Goal: Task Accomplishment & Management: Use online tool/utility

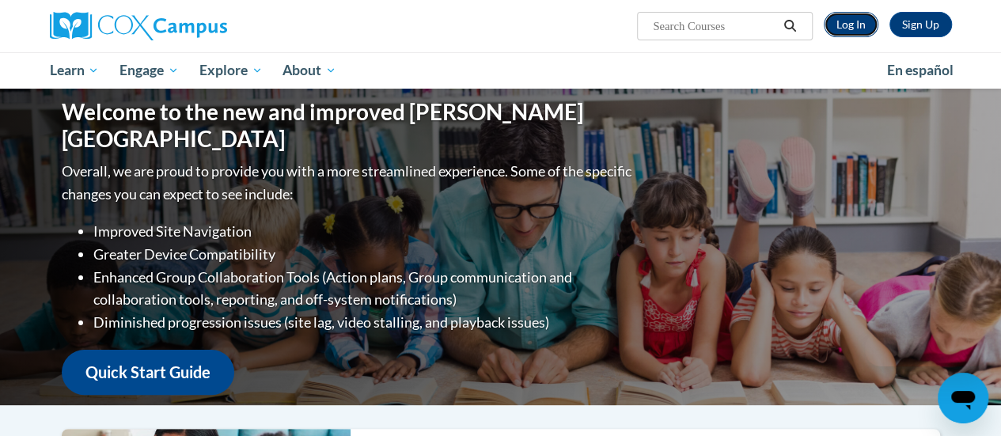
click at [856, 15] on link "Log In" at bounding box center [850, 24] width 55 height 25
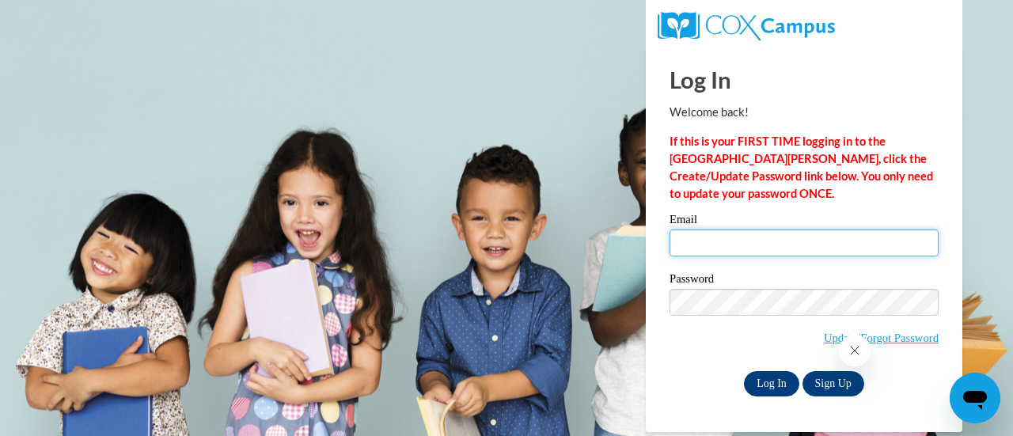
type input "renee.jansen@rusd.org"
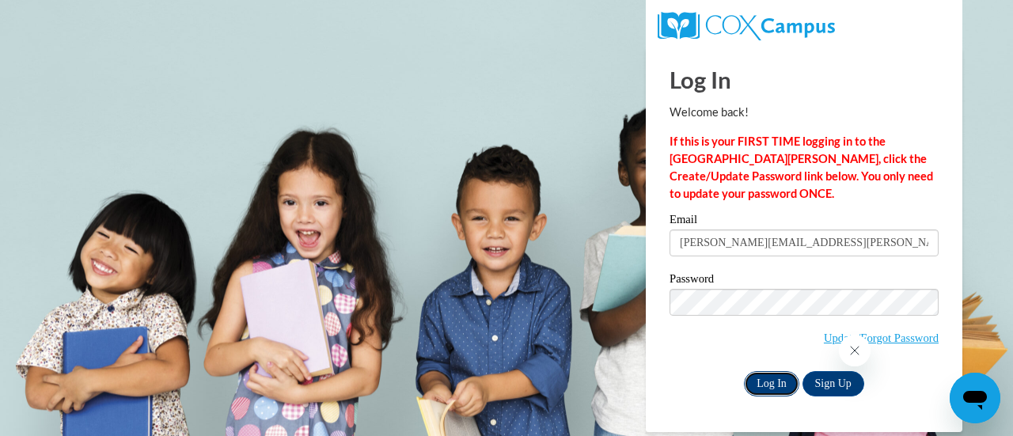
click at [780, 392] on input "Log In" at bounding box center [771, 383] width 55 height 25
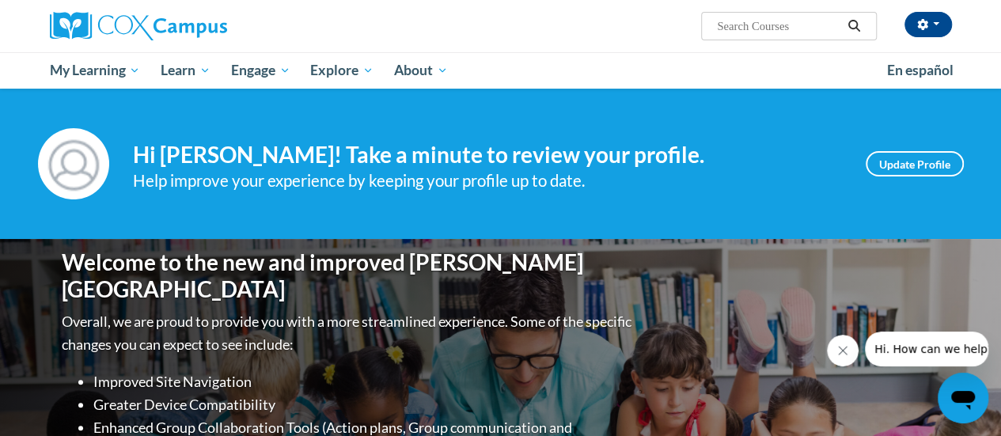
click at [844, 64] on ul "My Learning My Learning My Course Progress Certificates My Action Plans Group D…" at bounding box center [458, 70] width 837 height 36
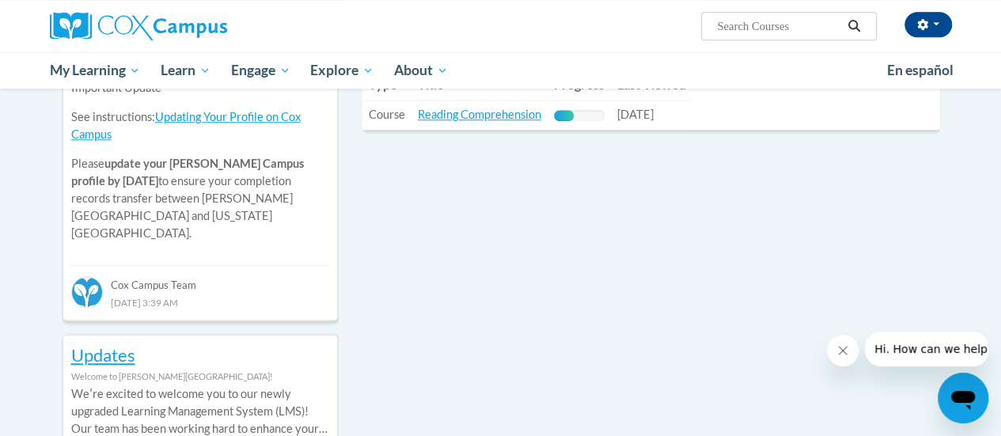
scroll to position [622, 0]
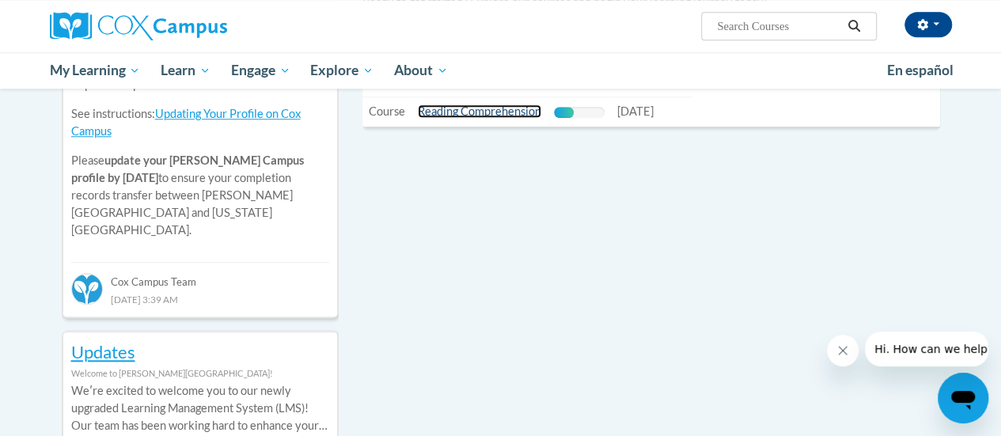
click at [490, 112] on link "Reading Comprehension" at bounding box center [479, 110] width 123 height 13
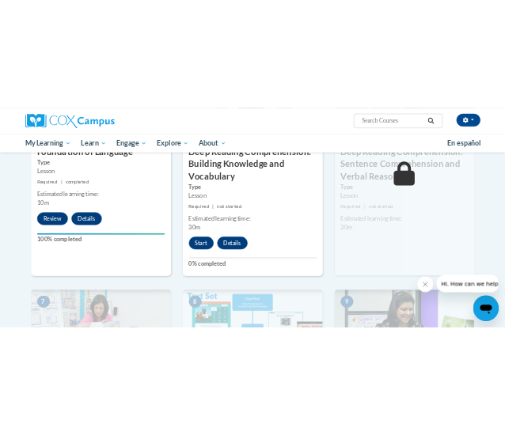
scroll to position [927, 0]
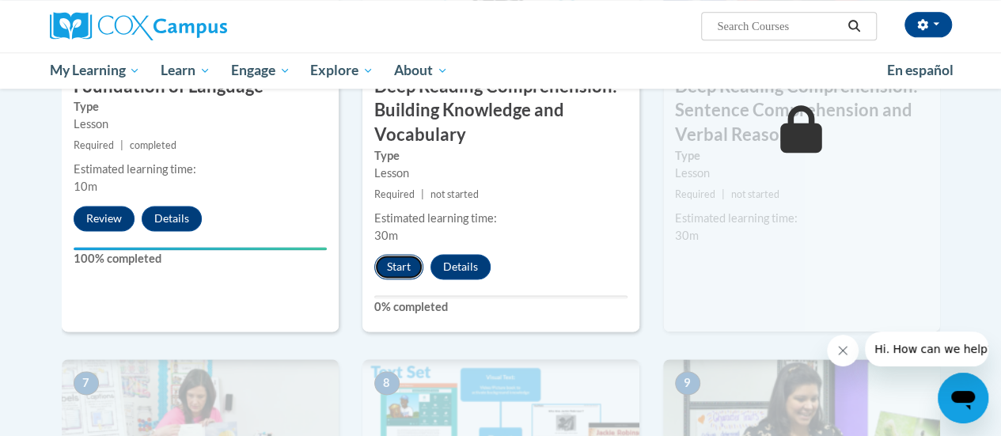
click at [383, 264] on button "Start" at bounding box center [398, 266] width 49 height 25
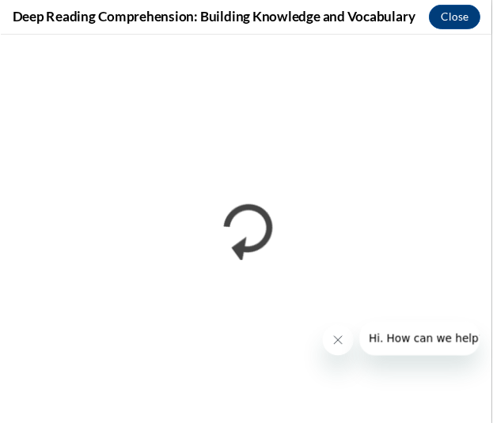
scroll to position [0, 0]
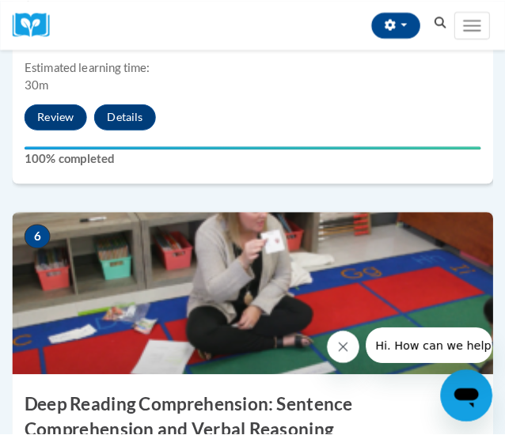
scroll to position [2476, 0]
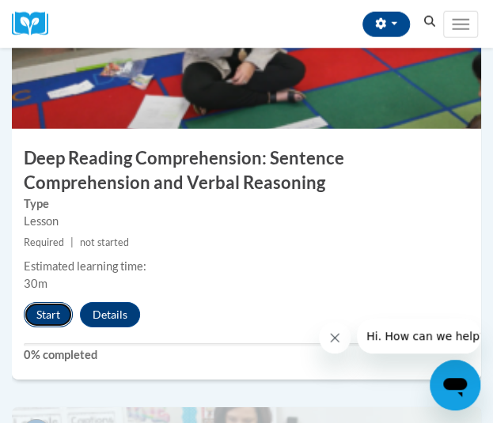
click at [40, 319] on button "Start" at bounding box center [48, 314] width 49 height 25
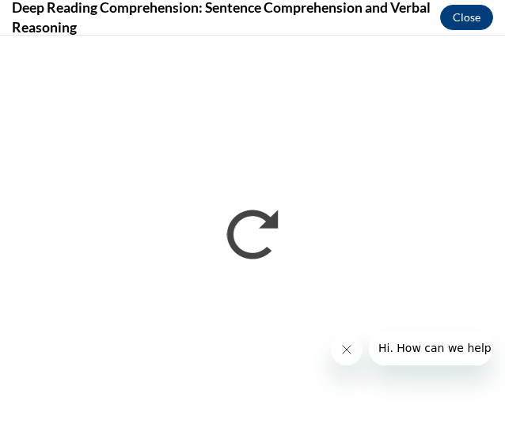
scroll to position [1980, 0]
